Goal: Task Accomplishment & Management: Manage account settings

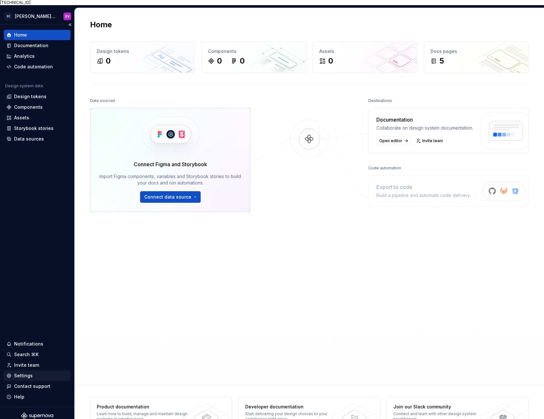
click at [32, 372] on div "Settings" at bounding box center [37, 375] width 62 height 6
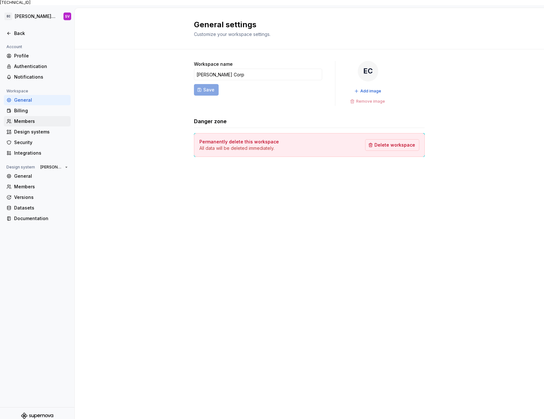
click at [46, 118] on div "Members" at bounding box center [41, 121] width 54 height 6
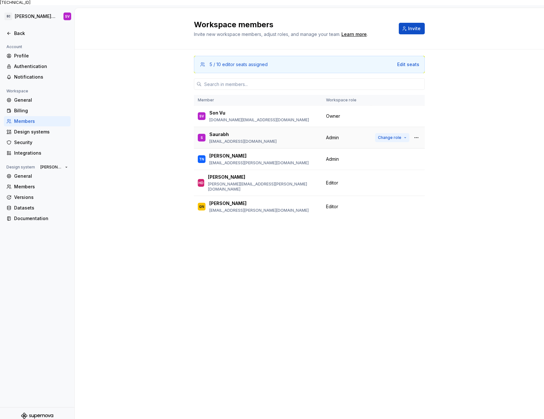
click at [396, 133] on button "Change role" at bounding box center [392, 137] width 34 height 9
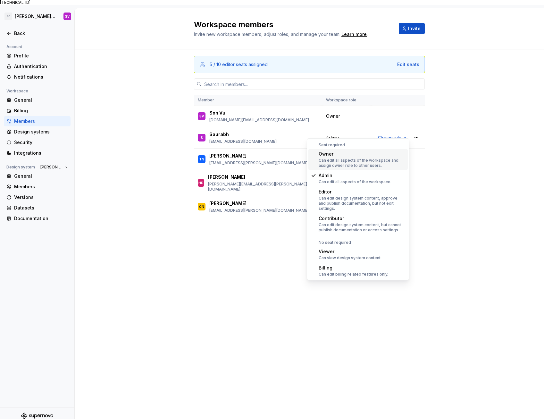
click at [355, 157] on div "Owner" at bounding box center [362, 154] width 87 height 6
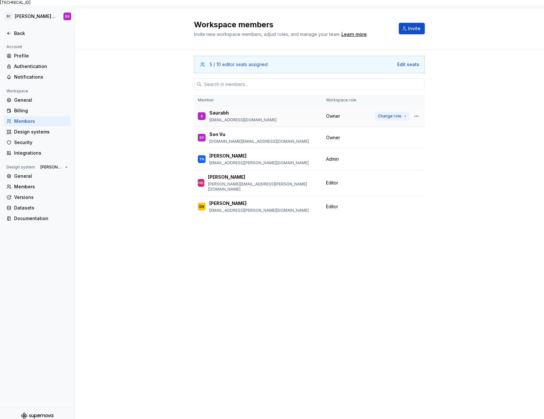
click at [398, 114] on span "Change role" at bounding box center [389, 116] width 23 height 5
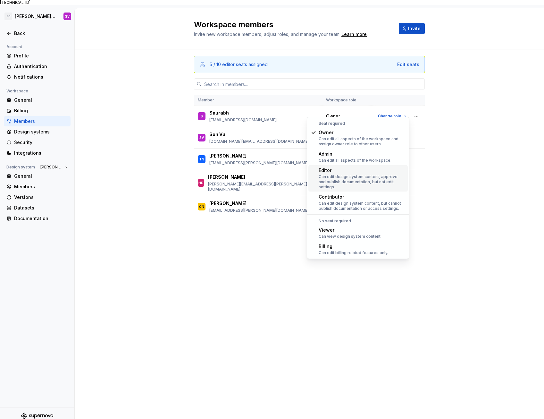
click at [366, 172] on div "Editor" at bounding box center [362, 170] width 87 height 6
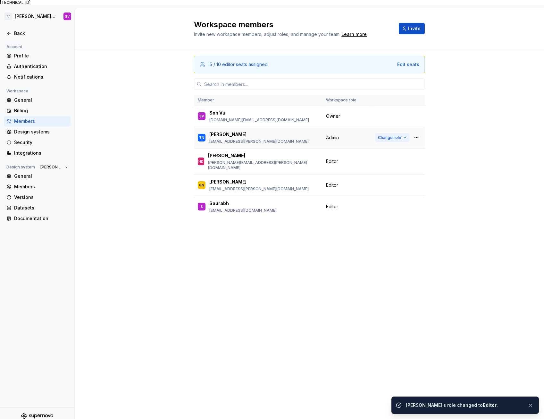
click at [392, 135] on span "Change role" at bounding box center [389, 137] width 23 height 5
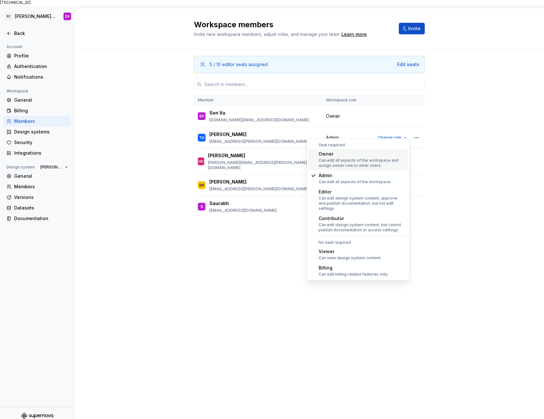
click at [351, 157] on div "Owner Can edit all aspects of the workspace and assign owner role to other user…" at bounding box center [362, 159] width 87 height 17
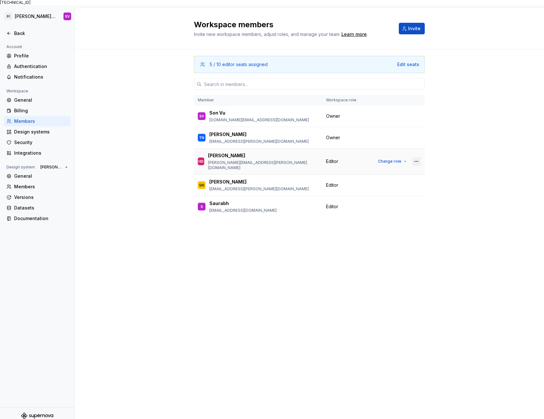
click at [417, 157] on button "button" at bounding box center [416, 161] width 9 height 9
click at [393, 168] on div "Remove from workspace" at bounding box center [376, 166] width 55 height 6
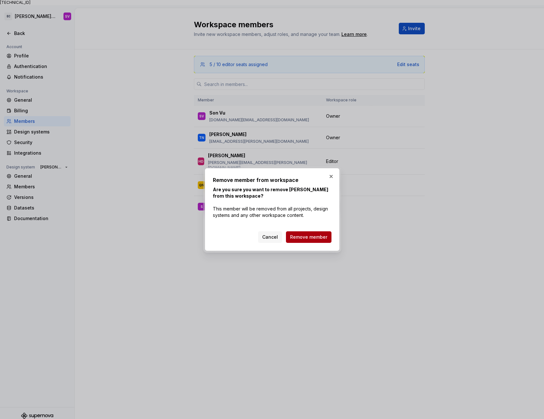
click at [316, 239] on span "Remove member" at bounding box center [308, 237] width 37 height 6
